Goal: Task Accomplishment & Management: Manage account settings

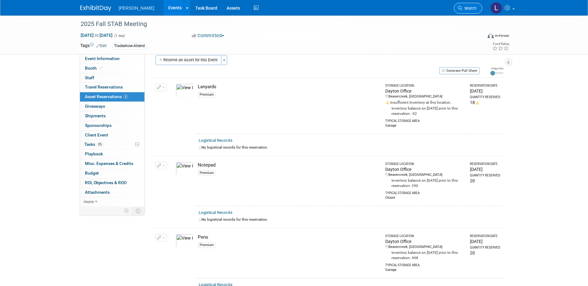
click at [463, 10] on span "Search" at bounding box center [469, 8] width 14 height 5
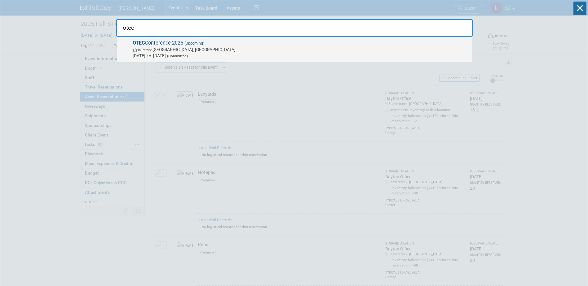
type input "otec"
click at [318, 43] on span "OTEC Conference 2025 (Upcoming) In-Person Columbus, OH Oct 14, 2025 to Oct 15, …" at bounding box center [300, 49] width 338 height 19
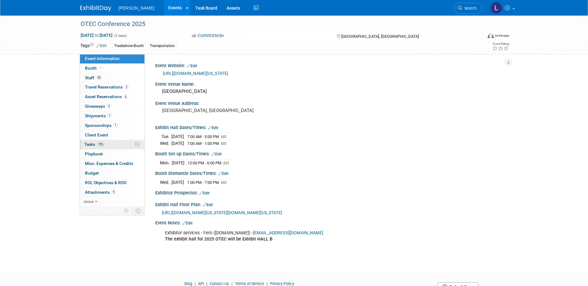
click at [86, 144] on span "Tasks 75%" at bounding box center [94, 144] width 21 height 5
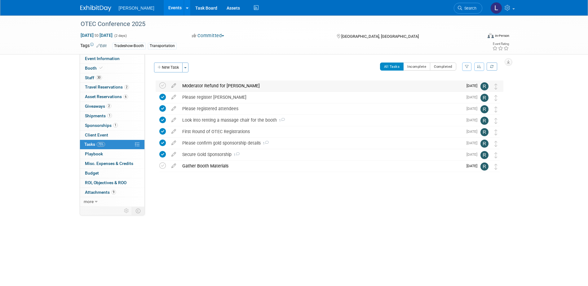
click at [216, 88] on div "Moderator Refund for David" at bounding box center [321, 86] width 284 height 11
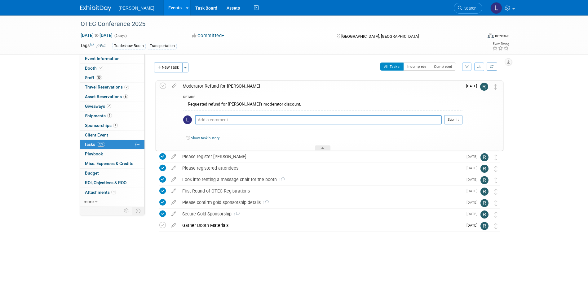
click at [554, 129] on div "OTEC Conference 2025 Oct 14, 2025 to Oct 15, 2025 (2 days) Oct 14, 2025 to Oct …" at bounding box center [294, 142] width 588 height 254
click at [527, 225] on div "OTEC Conference 2025 Oct 14, 2025 to Oct 15, 2025 (2 days) Oct 14, 2025 to Oct …" at bounding box center [294, 142] width 588 height 254
click at [165, 68] on button "New Task" at bounding box center [168, 68] width 29 height 10
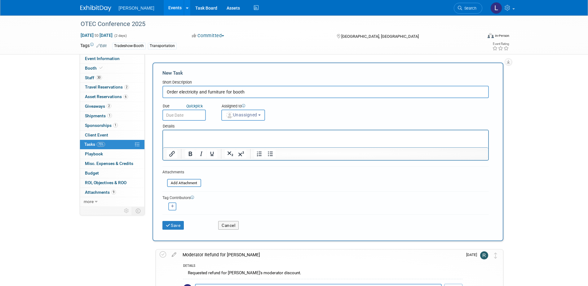
type input "Order electricity and furniture for booth"
click at [460, 139] on html at bounding box center [325, 134] width 325 height 9
click at [387, 138] on p "Rich Text Area. Press ALT-0 for help." at bounding box center [325, 136] width 318 height 6
click at [394, 135] on p "Rich Text Area. Press ALT-0 for help." at bounding box center [325, 136] width 318 height 6
click at [96, 264] on div "Event Information Event Info Booth Booth 30 Staff 30 Staff 2 Travel Reservation…" at bounding box center [294, 220] width 437 height 411
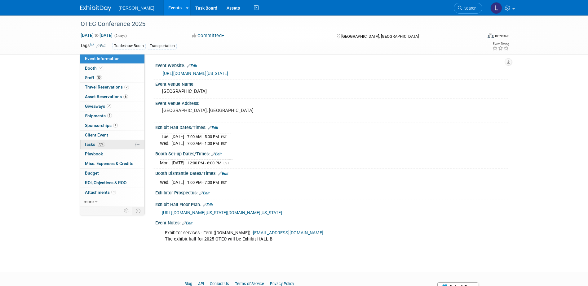
click at [99, 144] on span "75%" at bounding box center [101, 144] width 8 height 5
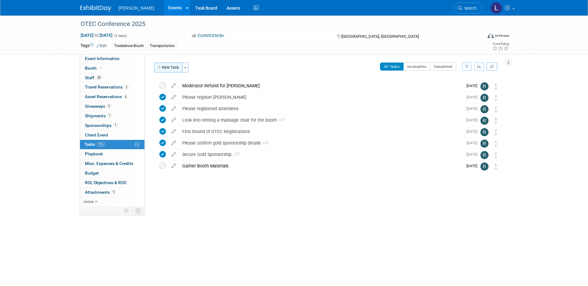
click at [171, 68] on button "New Task" at bounding box center [168, 68] width 29 height 10
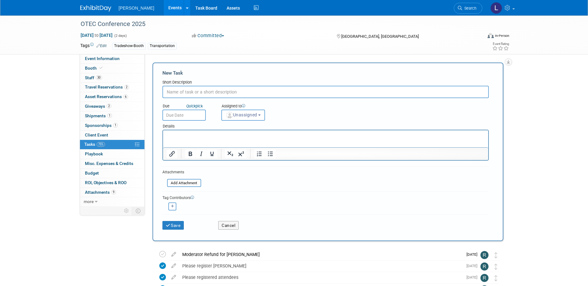
click at [222, 89] on input "text" at bounding box center [325, 92] width 326 height 12
type input "Order electricity, furniture, and monitor for the booth"
click at [194, 139] on html at bounding box center [325, 134] width 325 height 9
click at [193, 136] on p "From Fern, please order a s" at bounding box center [325, 136] width 318 height 6
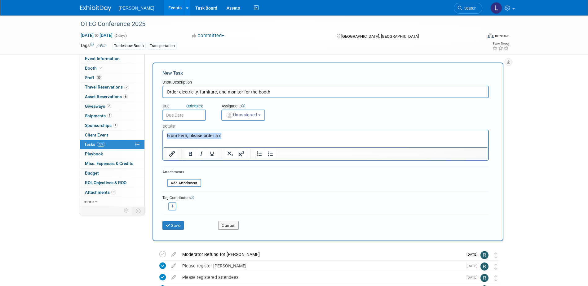
click at [193, 136] on p "From Fern, please order a s" at bounding box center [325, 136] width 318 height 6
click at [166, 135] on body "I haven't been able to log into Fern's website or the convention center's websi…" at bounding box center [325, 136] width 319 height 6
click at [363, 137] on p "Unfortunately, I haven't been able to log into Fern's website or the convention…" at bounding box center [325, 136] width 318 height 6
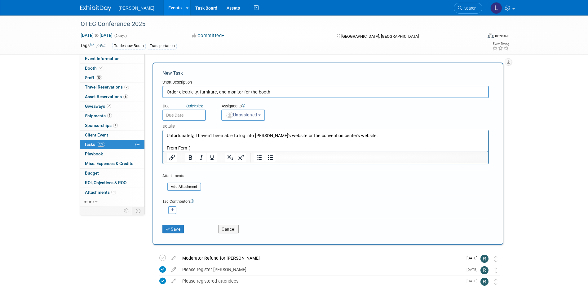
click at [216, 149] on p "From Fern (" at bounding box center [325, 148] width 318 height 6
click at [273, 147] on p "From Fern ( Exhibitor services - Fern (fernexpo.com)﻿" at bounding box center [325, 148] width 318 height 6
click at [284, 150] on p "From Fern ( Exhibitor services - Fern (fernexpo.com)﻿" at bounding box center [325, 148] width 318 height 6
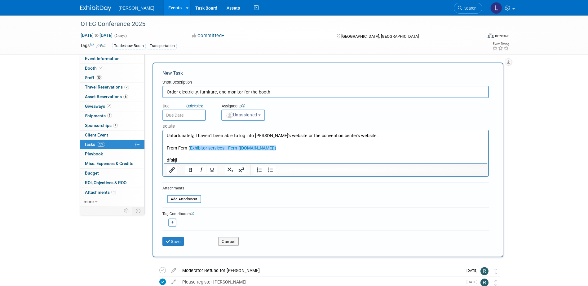
click at [279, 147] on p "From Fern ( Exhibitor services - Fern (fernexpo.com))﻿" at bounding box center [325, 148] width 318 height 6
click at [177, 154] on p "Rich Text Area. Press ALT-0 for help." at bounding box center [325, 154] width 318 height 6
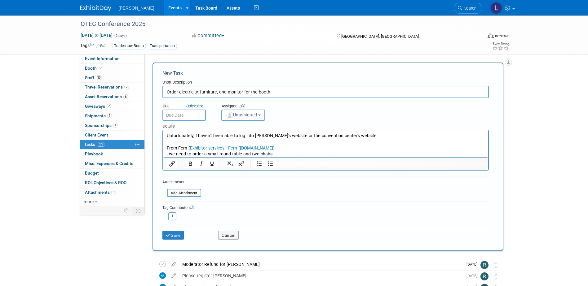
drag, startPoint x: 166, startPoint y: 155, endPoint x: 179, endPoint y: 151, distance: 13.5
click at [169, 154] on p ", we need to order a small round table and two chairs" at bounding box center [325, 154] width 318 height 6
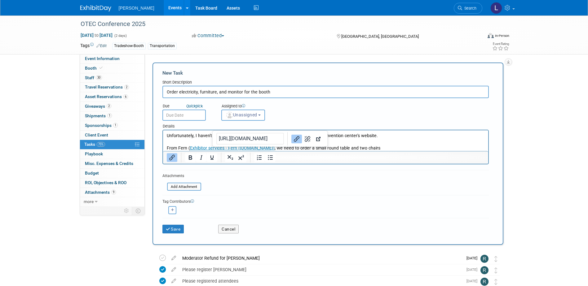
click at [386, 146] on p "From Fern ( Exhibitor services - Fern (fernexpo.com) , we need to order a small…" at bounding box center [325, 148] width 318 height 6
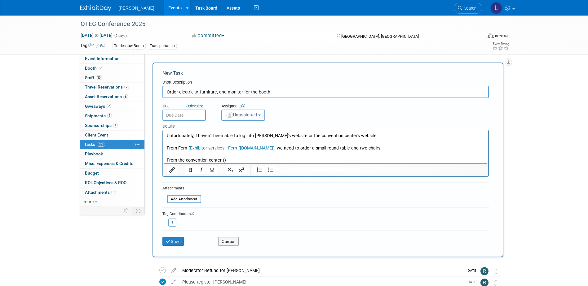
click at [269, 146] on p "From Fern ( Exhibitor services - Fern (fernexpo.com) , we need to order a small…" at bounding box center [325, 148] width 318 height 6
click at [398, 147] on p "From Fern ( Exhibitor services - Fern (fernexpo.com) ), we need to order a smal…" at bounding box center [325, 148] width 318 height 6
click at [241, 161] on p "From the convention center ()" at bounding box center [325, 160] width 318 height 6
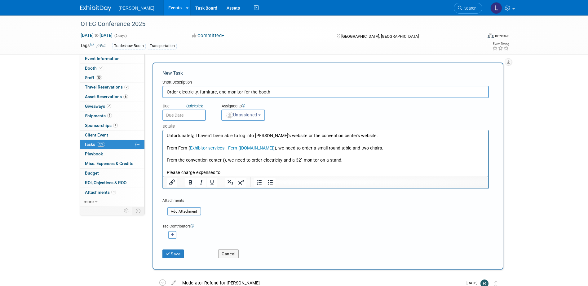
click at [299, 171] on p "Please charge expenses to" at bounding box center [325, 173] width 318 height 6
click at [222, 160] on p "From the convention center (), we need to order electricity and a 32" monitor o…" at bounding box center [325, 160] width 318 height 6
click at [178, 117] on input "text" at bounding box center [183, 115] width 43 height 11
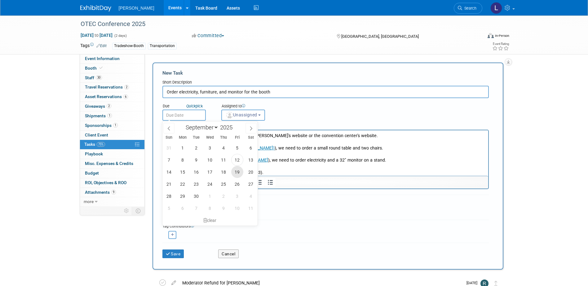
click at [238, 173] on span "19" at bounding box center [237, 172] width 12 height 12
type input "Sep 19, 2025"
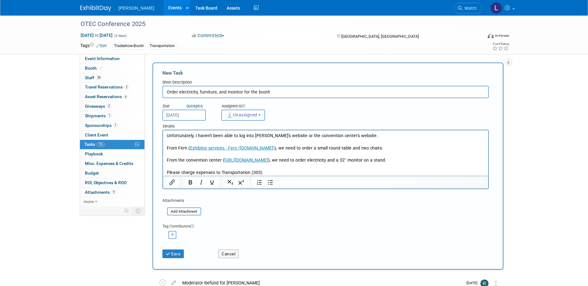
click at [242, 118] on button "Unassigned" at bounding box center [243, 115] width 44 height 11
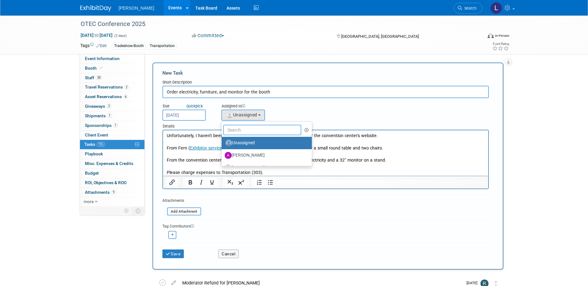
click at [242, 134] on input "text" at bounding box center [262, 130] width 78 height 11
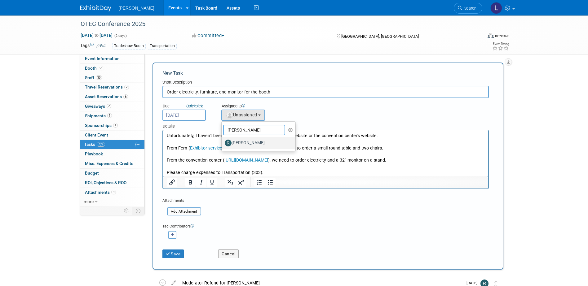
type input "rebecca"
click at [242, 143] on label "[PERSON_NAME]" at bounding box center [257, 143] width 65 height 10
click at [222, 143] on input "[PERSON_NAME]" at bounding box center [220, 142] width 4 height 4
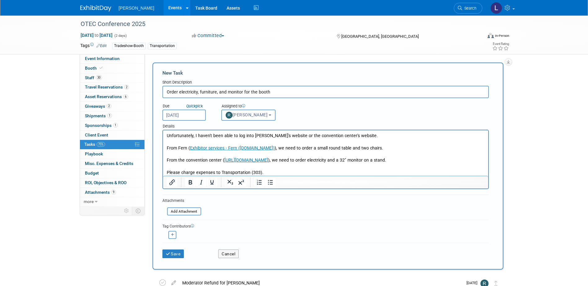
select select "844a177d-a181-44ff-a72a-5731d68e4351"
click at [171, 235] on icon "button" at bounding box center [172, 234] width 3 height 3
select select
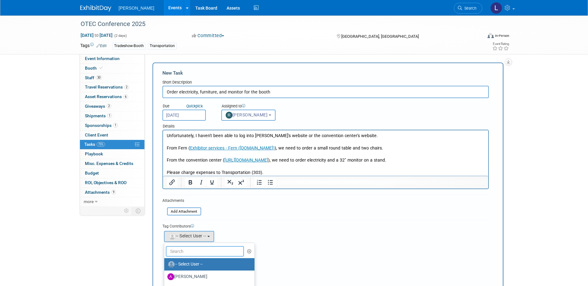
click at [190, 252] on input "text" at bounding box center [205, 251] width 78 height 11
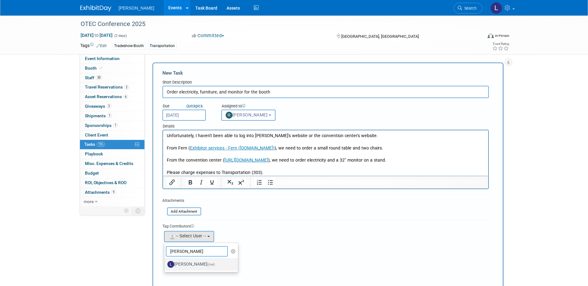
type input "spann"
click at [188, 261] on label "Latice Spann (me)" at bounding box center [199, 265] width 65 height 10
click at [165, 262] on input "Latice Spann (me)" at bounding box center [163, 264] width 4 height 4
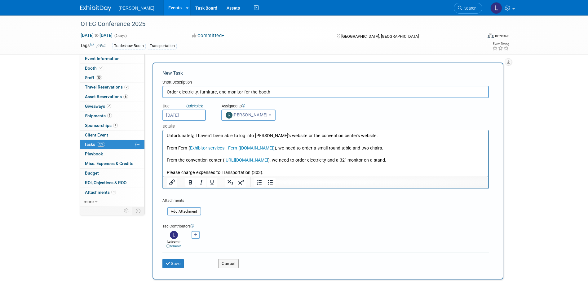
click at [267, 240] on div "Aaron remove Alexandra remove remove remove remove remove remove" at bounding box center [325, 240] width 326 height 20
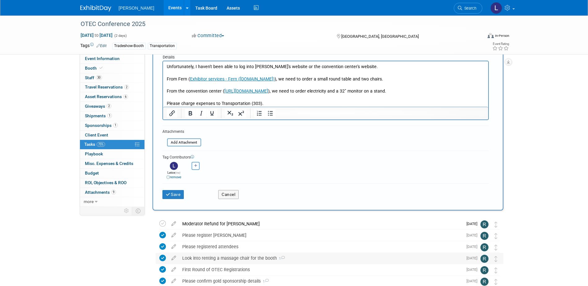
scroll to position [93, 0]
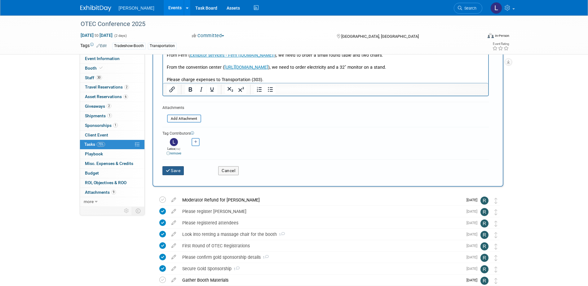
click at [172, 170] on button "Save" at bounding box center [173, 170] width 22 height 9
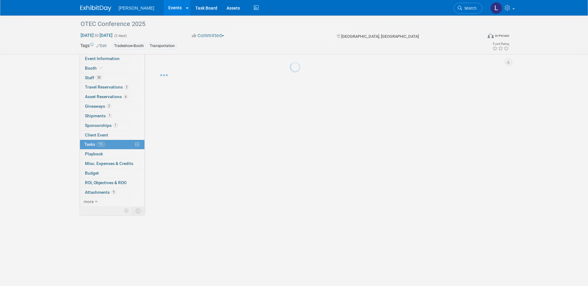
scroll to position [0, 0]
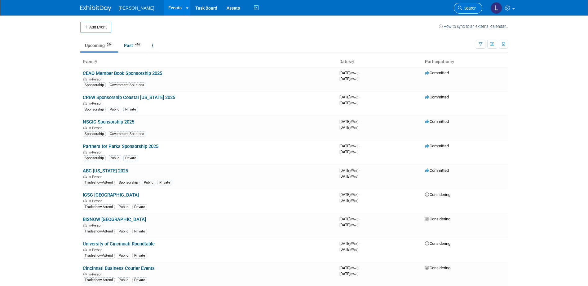
click at [462, 10] on span "Search" at bounding box center [469, 8] width 14 height 5
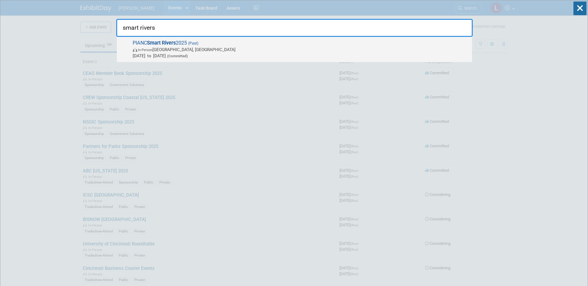
type input "smart rivers"
click at [345, 51] on span "In-Person Memphis, TN" at bounding box center [301, 49] width 336 height 6
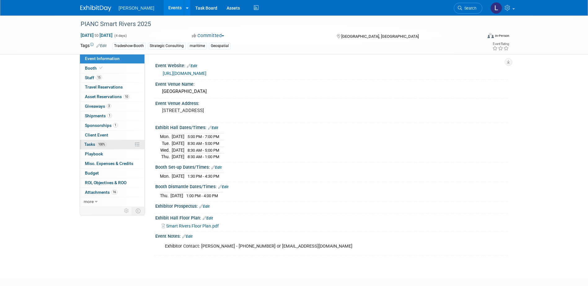
click at [94, 146] on span "Tasks 100%" at bounding box center [95, 144] width 22 height 5
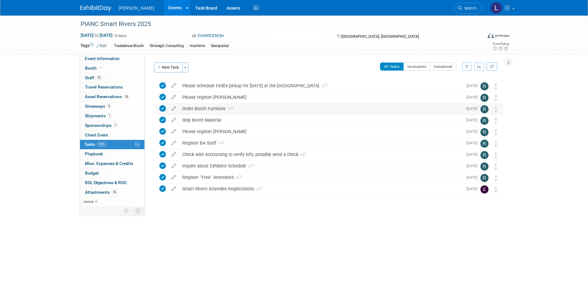
click at [207, 109] on div "Order Booth Furniture 1" at bounding box center [321, 108] width 284 height 11
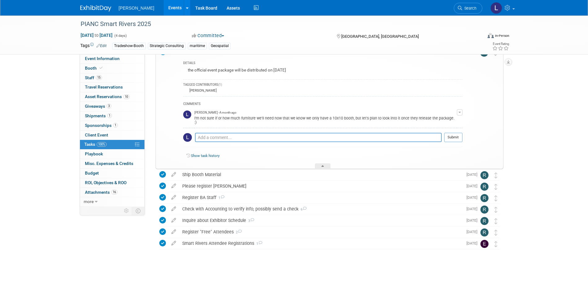
scroll to position [58, 0]
click at [37, 216] on div "PIANC Smart Rivers 2025 [DATE] to [DATE] (4 days) [DATE] to [DATE] Committed Co…" at bounding box center [294, 121] width 588 height 329
click at [58, 131] on div "PIANC Smart Rivers 2025 [DATE] to [DATE] (4 days) [DATE] to [DATE] Committed Co…" at bounding box center [294, 121] width 588 height 329
click at [95, 172] on span "Budget" at bounding box center [92, 173] width 14 height 5
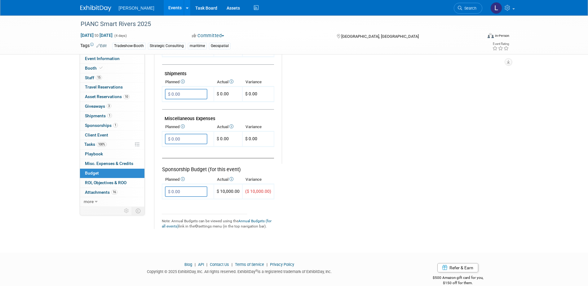
scroll to position [341, 0]
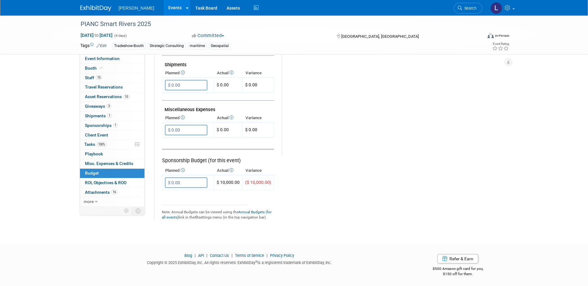
click at [98, 165] on span "Misc. Expenses & Credits 0" at bounding box center [109, 163] width 48 height 5
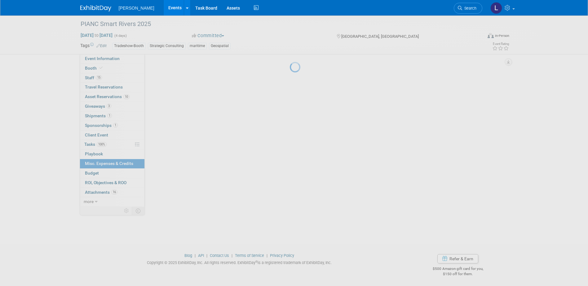
scroll to position [0, 0]
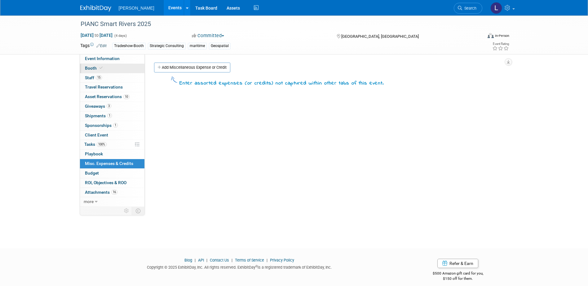
click at [86, 67] on span "Booth" at bounding box center [94, 68] width 19 height 5
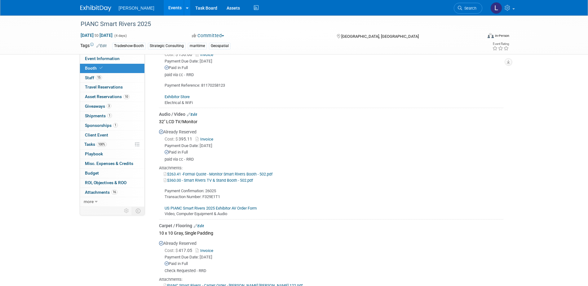
scroll to position [217, 0]
